Goal: Task Accomplishment & Management: Complete application form

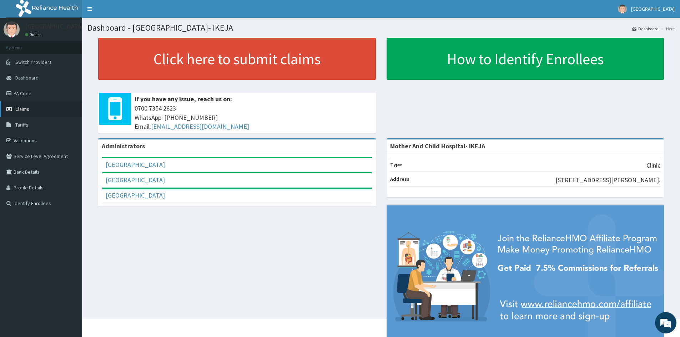
click at [23, 108] on span "Claims" at bounding box center [22, 109] width 14 height 6
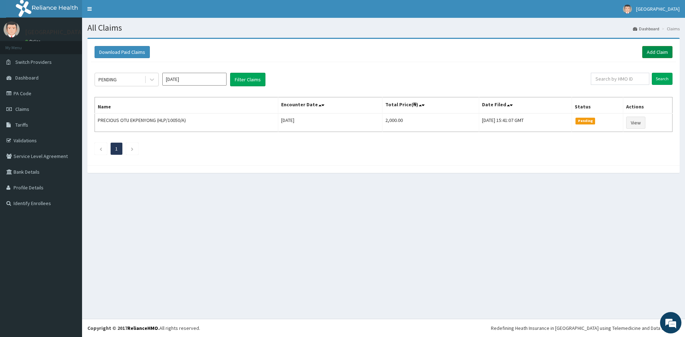
click at [653, 53] on link "Add Claim" at bounding box center [658, 52] width 30 height 12
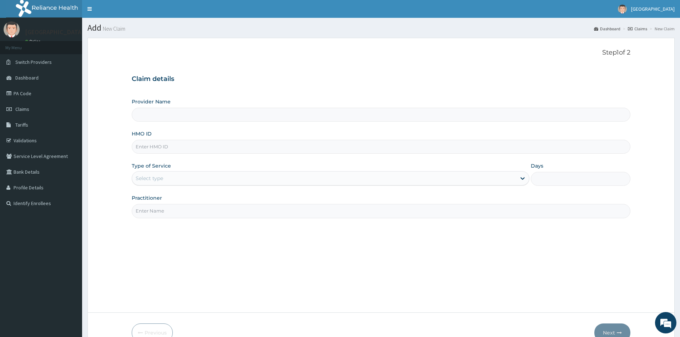
type input "Mother And Child Hospital- IKEJA"
click at [155, 145] on input "HMO ID" at bounding box center [381, 147] width 499 height 14
type input "SER/10007/B"
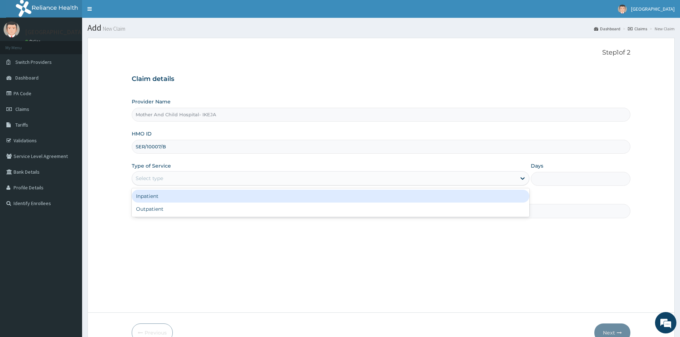
click at [163, 176] on div "Select type" at bounding box center [149, 178] width 27 height 7
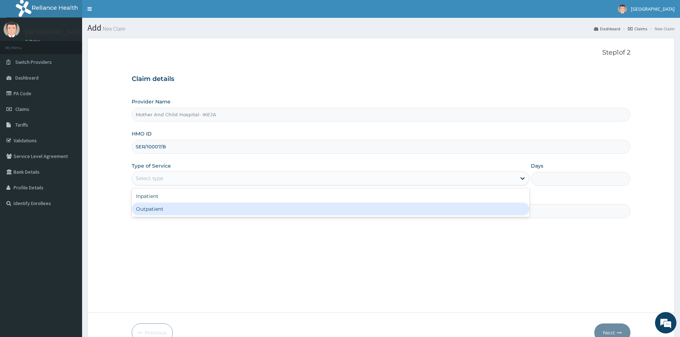
click at [153, 210] on div "Outpatient" at bounding box center [331, 209] width 398 height 13
type input "1"
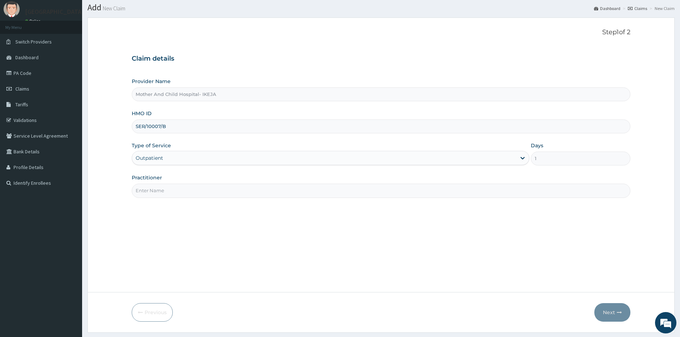
scroll to position [40, 0]
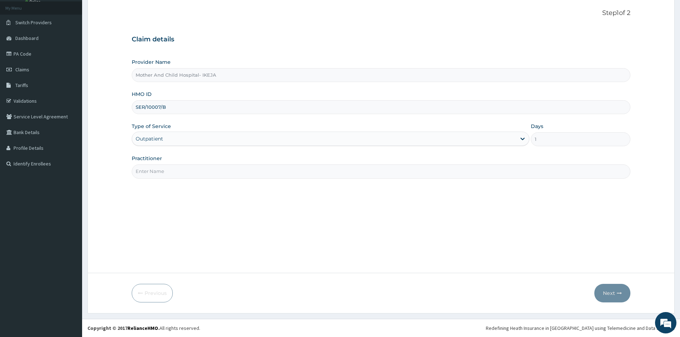
click at [161, 173] on input "Practitioner" at bounding box center [381, 172] width 499 height 14
type input "DR [PERSON_NAME]"
click at [609, 293] on button "Next" at bounding box center [612, 293] width 36 height 19
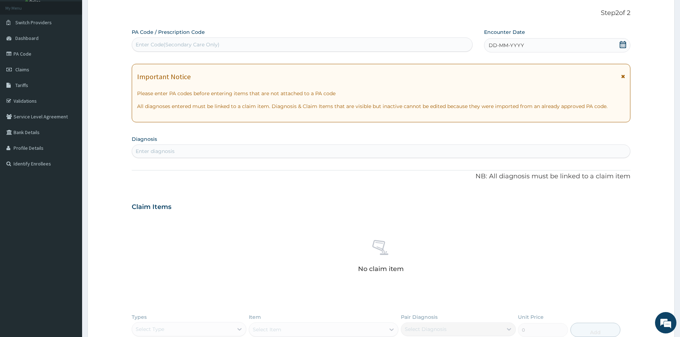
click at [623, 44] on icon at bounding box center [622, 44] width 7 height 7
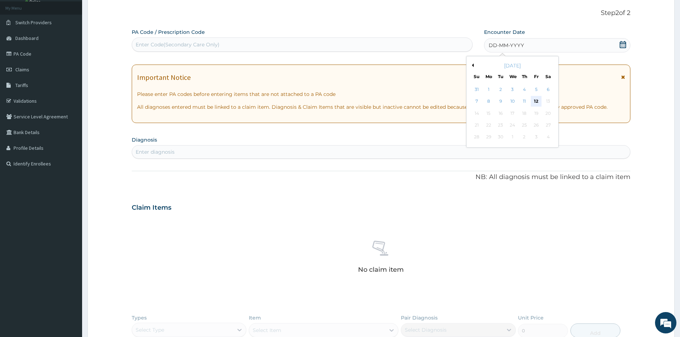
click at [538, 99] on div "12" at bounding box center [536, 101] width 11 height 11
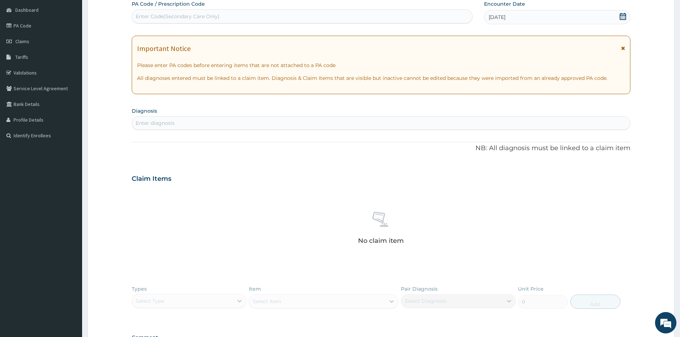
scroll to position [111, 0]
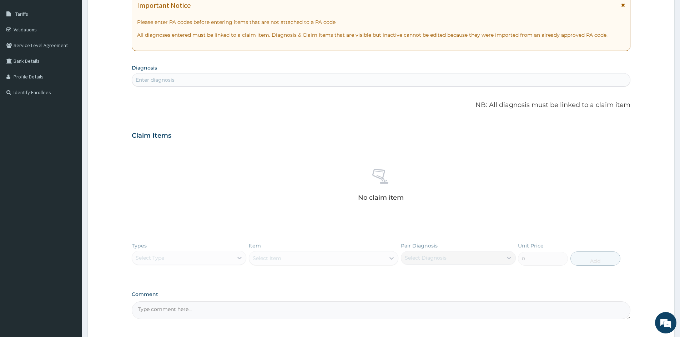
click at [201, 78] on div "Enter diagnosis" at bounding box center [381, 79] width 498 height 11
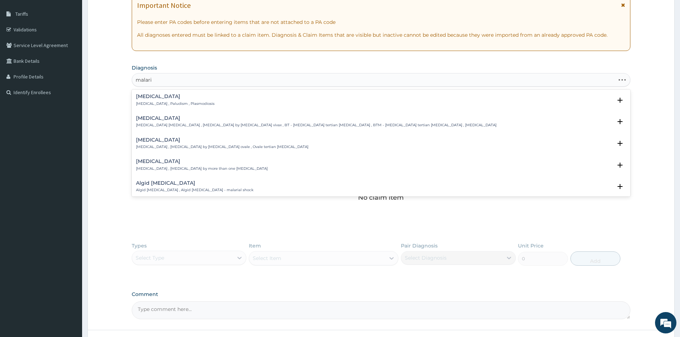
type input "[MEDICAL_DATA]"
click at [151, 106] on div "[MEDICAL_DATA] [MEDICAL_DATA] , Paludism , Plasmodiosis Select Status Query Que…" at bounding box center [381, 102] width 490 height 16
click at [150, 97] on h4 "[MEDICAL_DATA]" at bounding box center [175, 96] width 79 height 5
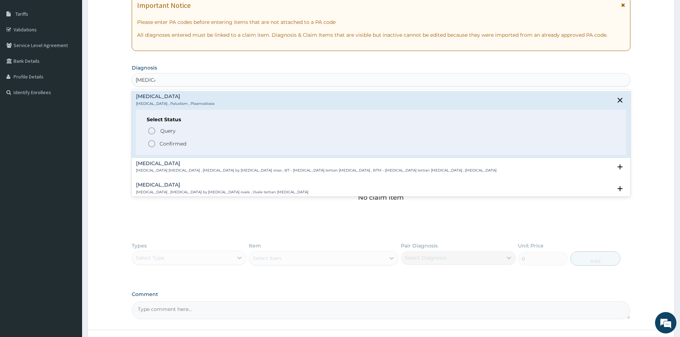
click at [153, 142] on icon "status option filled" at bounding box center [151, 144] width 9 height 9
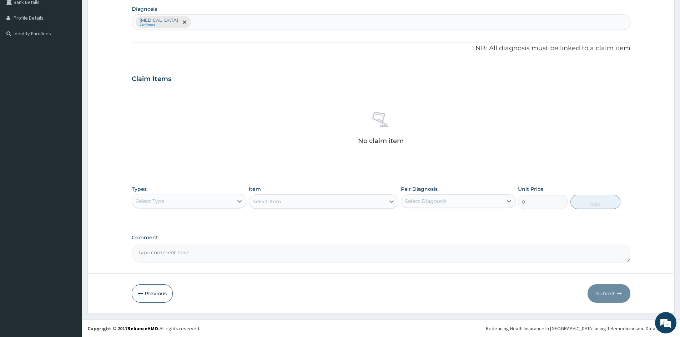
scroll to position [170, 0]
click at [238, 202] on icon at bounding box center [239, 200] width 7 height 7
click at [167, 244] on div "Procedures" at bounding box center [189, 244] width 115 height 13
click at [264, 200] on div "Select Item" at bounding box center [324, 201] width 150 height 14
click at [309, 201] on div "Select Item" at bounding box center [317, 201] width 136 height 11
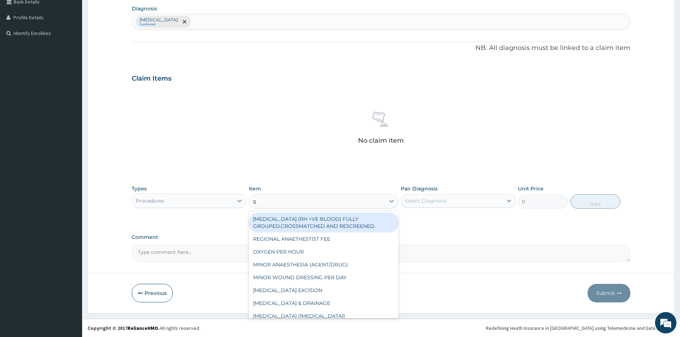
type input "gp"
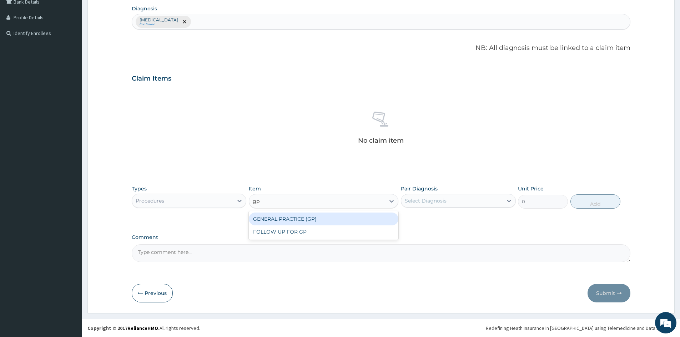
click at [312, 219] on div "GENERAL PRACTICE (GP)" at bounding box center [324, 219] width 150 height 13
type input "4000"
click at [411, 199] on div "Select Diagnosis" at bounding box center [426, 200] width 42 height 7
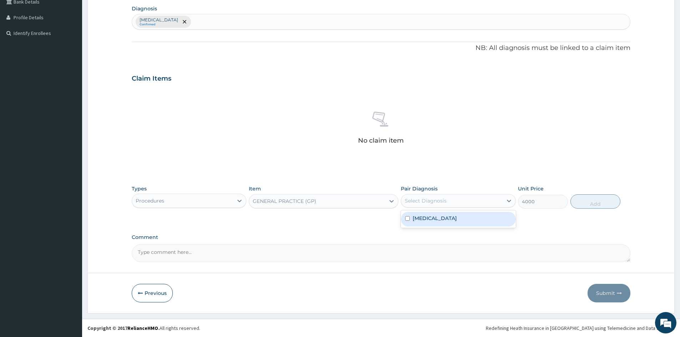
click at [408, 218] on input "checkbox" at bounding box center [407, 218] width 5 height 5
checkbox input "true"
click at [582, 203] on button "Add" at bounding box center [595, 202] width 50 height 14
type input "0"
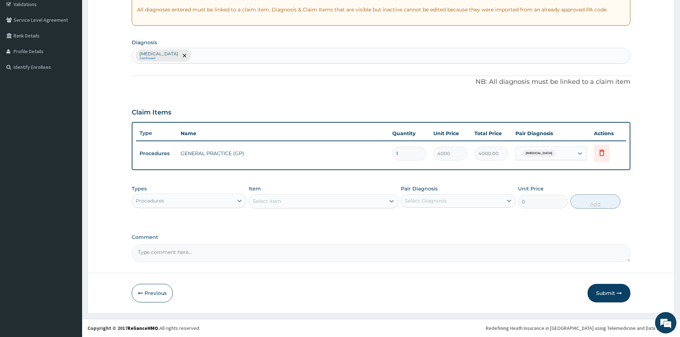
scroll to position [136, 0]
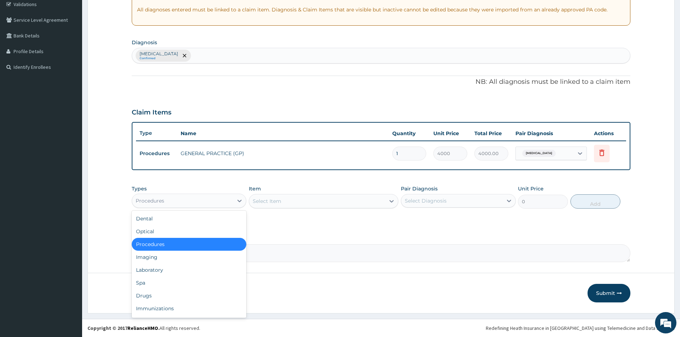
click at [225, 202] on div "Procedures" at bounding box center [182, 200] width 101 height 11
click at [154, 270] on div "Laboratory" at bounding box center [189, 270] width 115 height 13
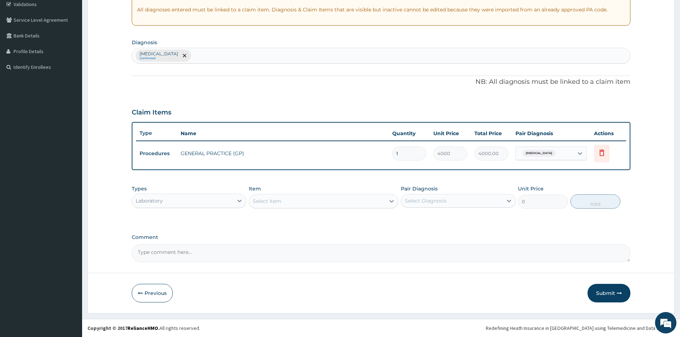
click at [296, 201] on div "Select Item" at bounding box center [317, 201] width 136 height 11
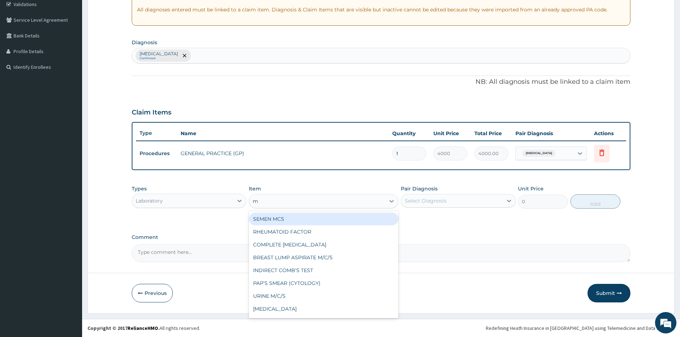
type input "mp"
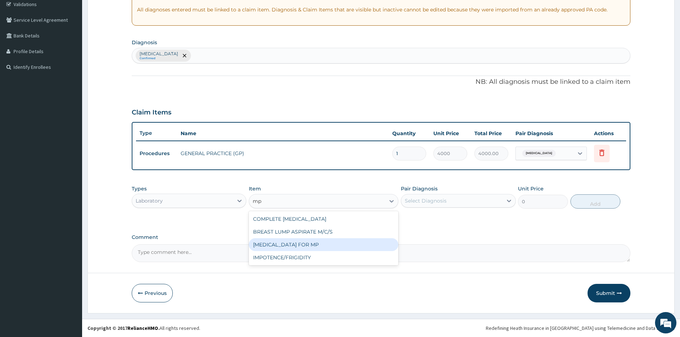
click at [319, 245] on div "[MEDICAL_DATA] FOR MP" at bounding box center [324, 244] width 150 height 13
type input "1200"
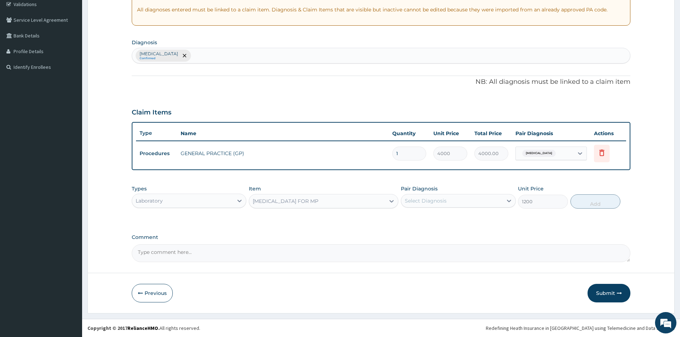
click at [416, 203] on div "Select Diagnosis" at bounding box center [426, 200] width 42 height 7
click at [408, 218] on input "checkbox" at bounding box center [407, 218] width 5 height 5
checkbox input "true"
click at [587, 201] on button "Add" at bounding box center [595, 202] width 50 height 14
type input "0"
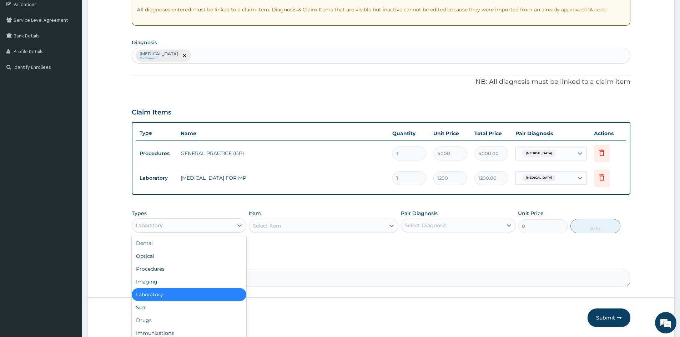
click at [184, 225] on div "Laboratory" at bounding box center [182, 225] width 101 height 11
drag, startPoint x: 141, startPoint y: 319, endPoint x: 170, endPoint y: 290, distance: 41.4
click at [140, 319] on div "Drugs" at bounding box center [189, 320] width 115 height 13
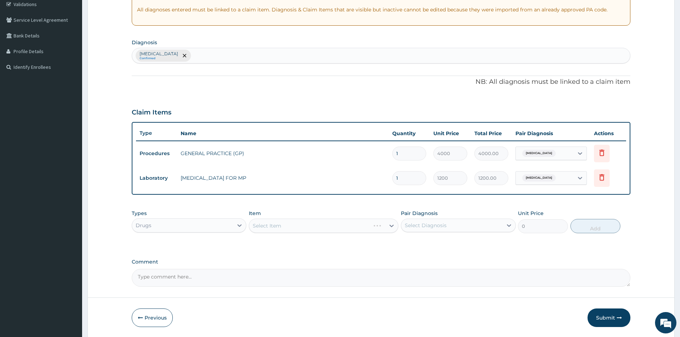
click at [290, 221] on div "Select Item" at bounding box center [324, 226] width 150 height 14
click at [288, 224] on div "Select Item" at bounding box center [324, 226] width 150 height 14
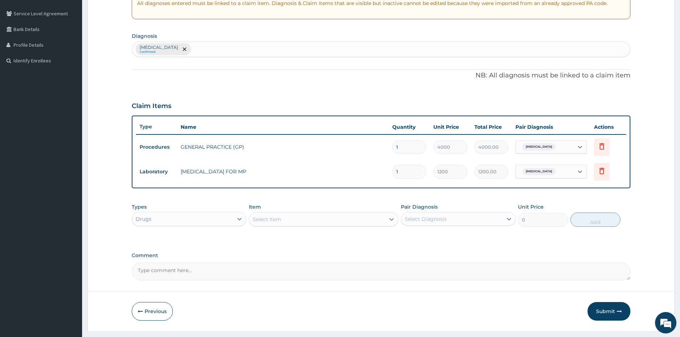
scroll to position [161, 0]
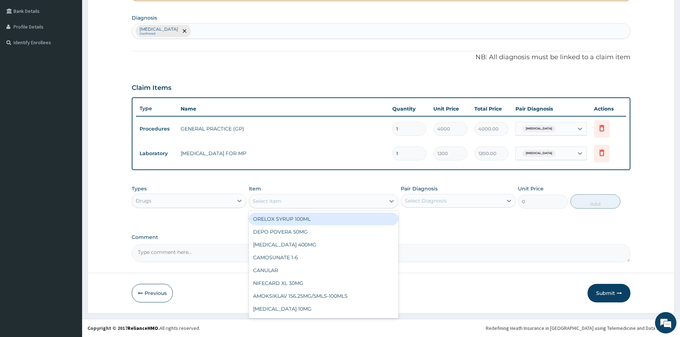
click at [276, 196] on div "Select Item" at bounding box center [317, 201] width 136 height 11
type input "coa"
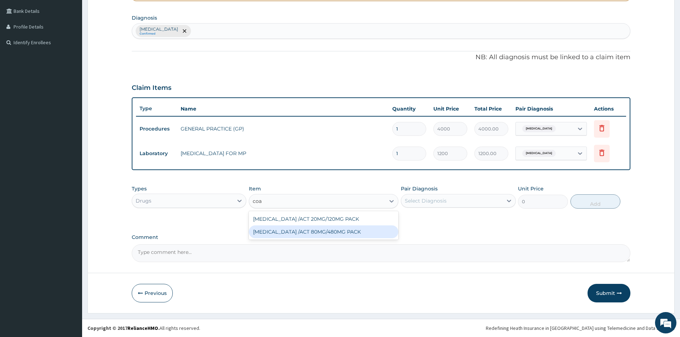
click at [303, 231] on div "[MEDICAL_DATA] /ACT 80MG/480MG PACK" at bounding box center [324, 232] width 150 height 13
type input "2000"
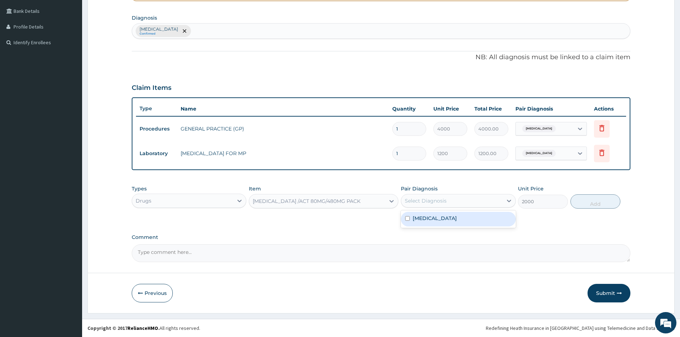
click at [419, 201] on div "Select Diagnosis" at bounding box center [426, 200] width 42 height 7
click at [407, 219] on input "checkbox" at bounding box center [407, 218] width 5 height 5
checkbox input "true"
click at [584, 205] on button "Add" at bounding box center [595, 202] width 50 height 14
type input "0"
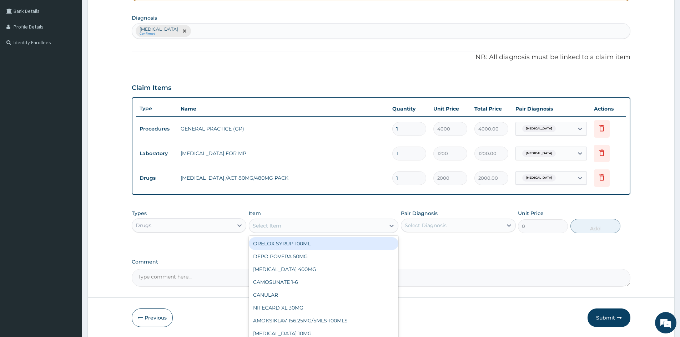
click at [271, 224] on div "Select Item" at bounding box center [267, 225] width 29 height 7
type input "para"
click at [306, 245] on div "[MEDICAL_DATA] TABLET" at bounding box center [324, 243] width 150 height 13
type input "37.40000152587891"
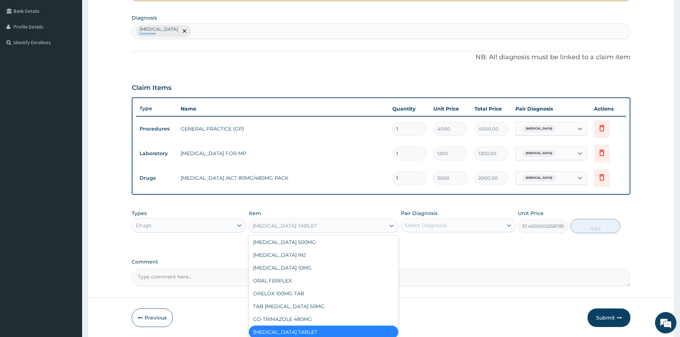
click at [313, 229] on div "[MEDICAL_DATA] TABLET" at bounding box center [317, 225] width 136 height 11
click at [308, 331] on div "[MEDICAL_DATA] TABLET" at bounding box center [324, 332] width 150 height 13
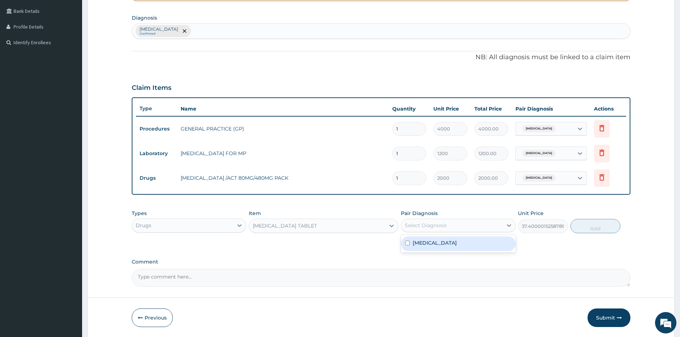
click at [419, 224] on div "Select Diagnosis" at bounding box center [426, 225] width 42 height 7
click at [408, 243] on input "checkbox" at bounding box center [407, 243] width 5 height 5
checkbox input "true"
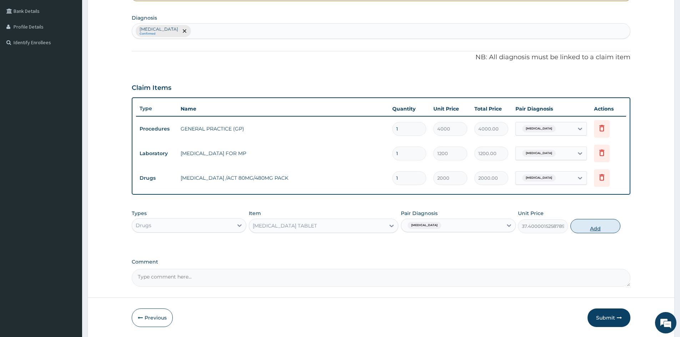
click at [596, 227] on button "Add" at bounding box center [595, 226] width 50 height 14
type input "0"
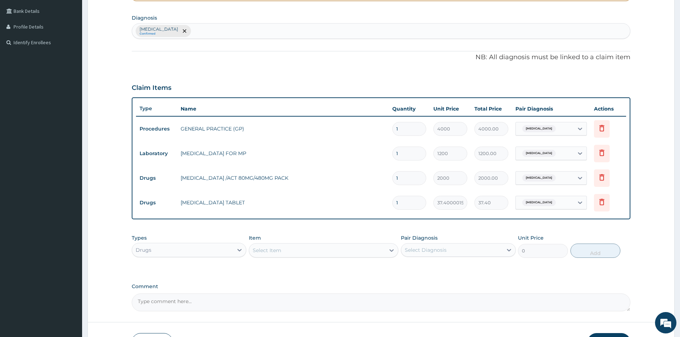
type input "18"
type input "673.20"
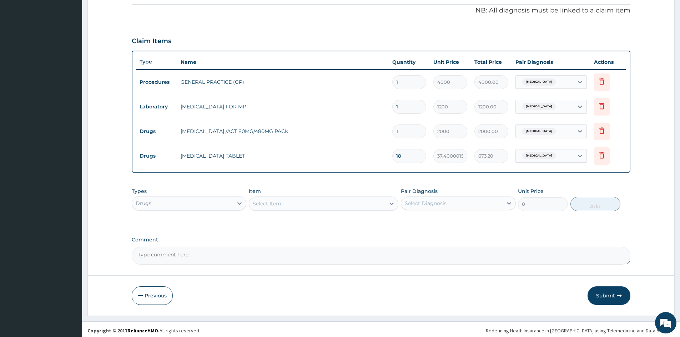
scroll to position [210, 0]
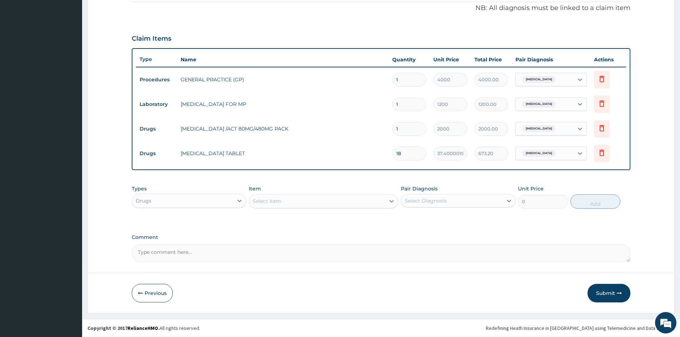
type input "18"
click at [291, 200] on div "Select Item" at bounding box center [317, 201] width 136 height 11
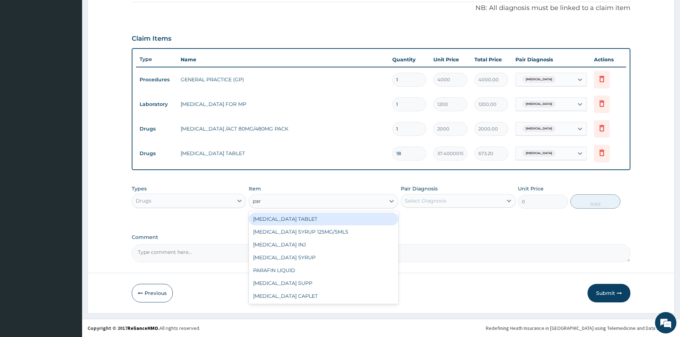
type input "para"
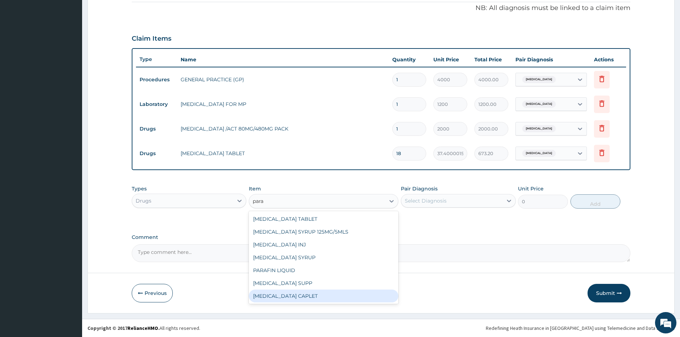
click at [280, 294] on div "[MEDICAL_DATA] CAPLET" at bounding box center [324, 296] width 150 height 13
type input "16"
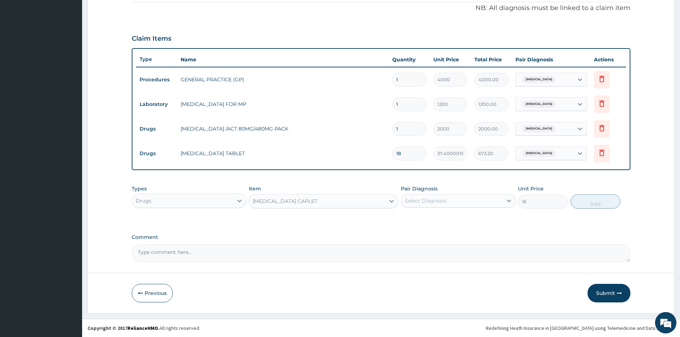
click at [417, 201] on div "Select Diagnosis" at bounding box center [426, 200] width 42 height 7
click at [407, 218] on input "checkbox" at bounding box center [407, 218] width 5 height 5
checkbox input "true"
click at [588, 201] on button "Add" at bounding box center [595, 202] width 50 height 14
type input "0"
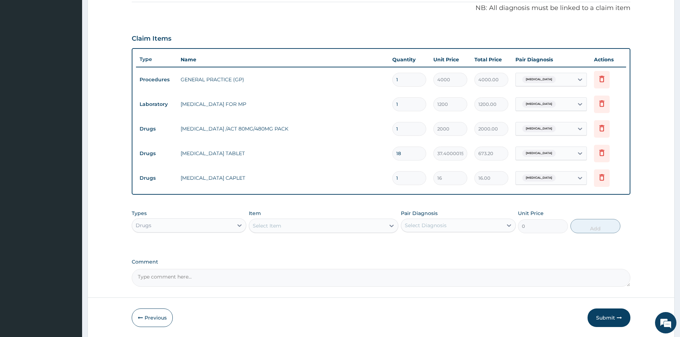
type input "18"
type input "288.00"
type input "18"
click at [603, 154] on icon at bounding box center [602, 153] width 9 height 9
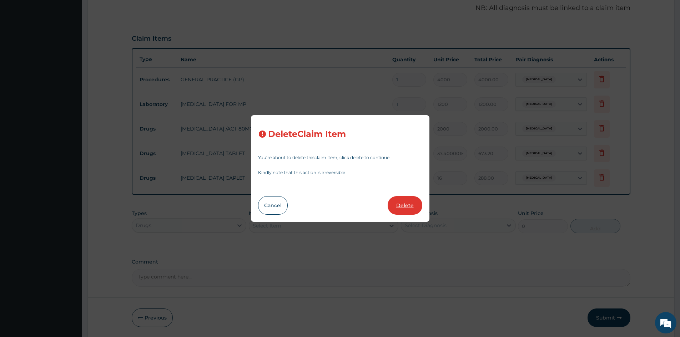
click at [404, 201] on button "Delete" at bounding box center [405, 205] width 35 height 19
type input "16"
type input "288.00"
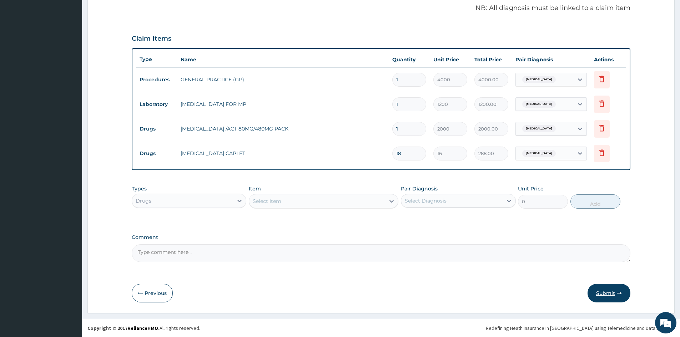
click at [608, 294] on button "Submit" at bounding box center [609, 293] width 43 height 19
